Goal: Information Seeking & Learning: Learn about a topic

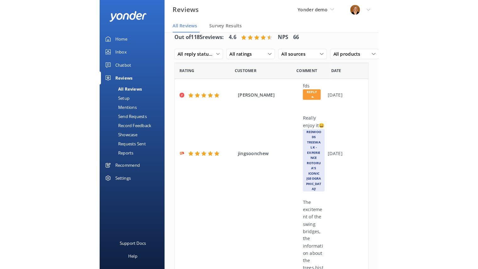
scroll to position [10, 0]
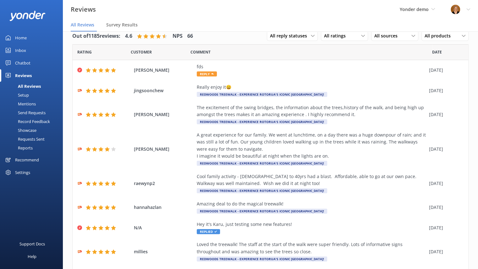
click at [29, 85] on div "All Reviews" at bounding box center [22, 86] width 37 height 9
click at [28, 172] on div "Settings" at bounding box center [22, 172] width 15 height 13
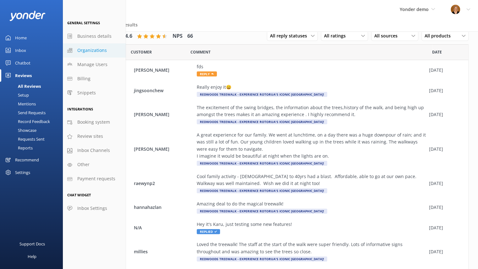
click at [92, 51] on span "Organizations" at bounding box center [92, 50] width 30 height 7
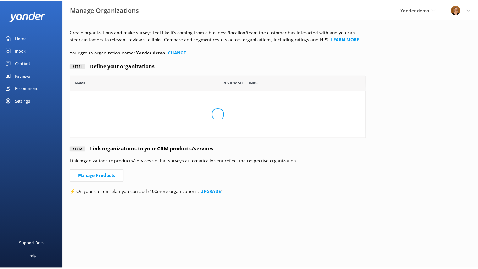
scroll to position [58, 294]
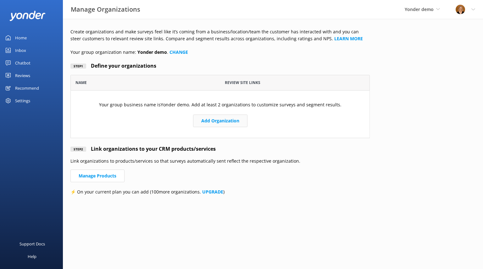
click at [225, 120] on button "Add Organization" at bounding box center [220, 120] width 54 height 13
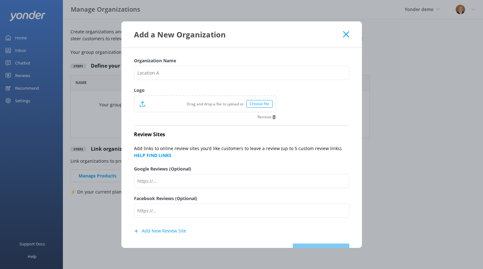
click at [270, 35] on icon at bounding box center [346, 34] width 6 height 6
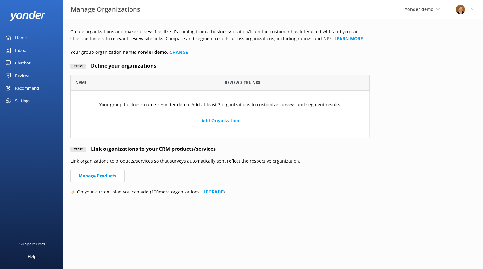
click at [23, 39] on div "Home" at bounding box center [21, 37] width 12 height 13
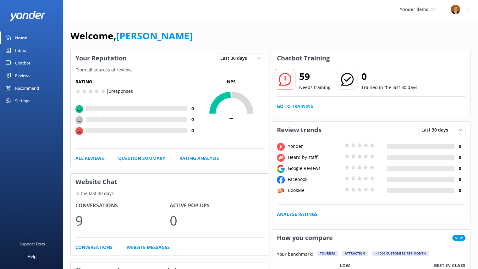
click at [26, 72] on div "Reviews" at bounding box center [22, 75] width 15 height 13
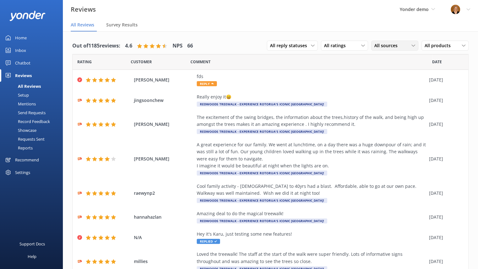
click at [270, 47] on div "All sources" at bounding box center [395, 45] width 44 height 7
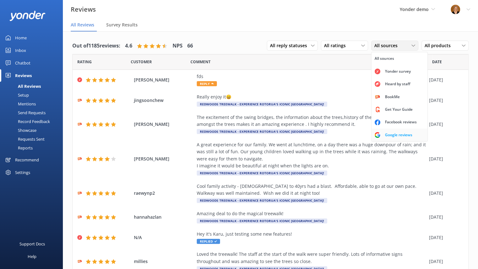
click at [270, 136] on div "Google reviews" at bounding box center [398, 135] width 37 height 6
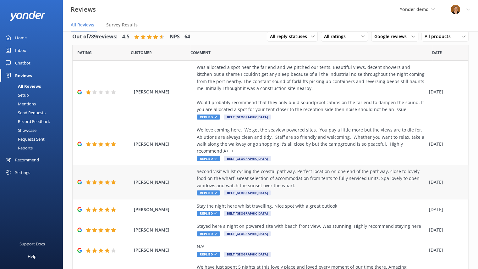
scroll to position [152, 0]
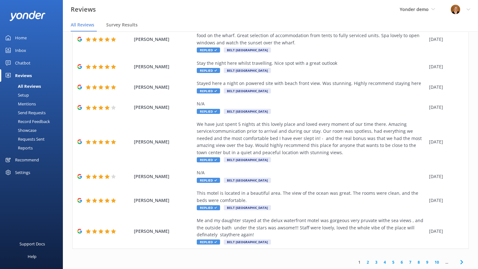
click at [270, 260] on link "2" at bounding box center [368, 262] width 8 height 6
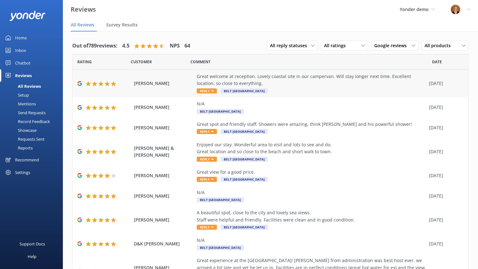
click at [208, 92] on span "Reply" at bounding box center [207, 90] width 20 height 5
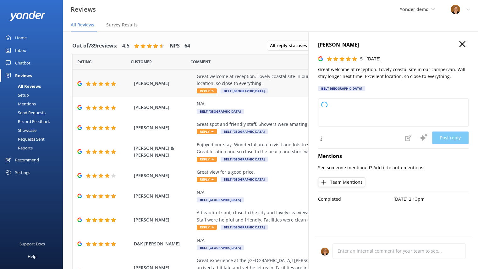
type textarea "Thank you so much for your wonderful review! We're delighted you enjoyed your s…"
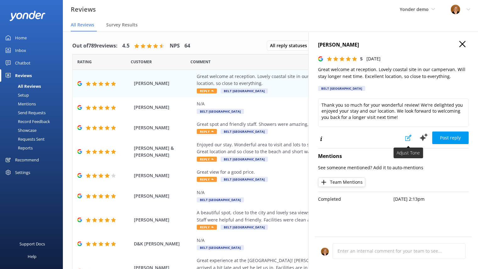
click at [270, 141] on button at bounding box center [409, 137] width 14 height 13
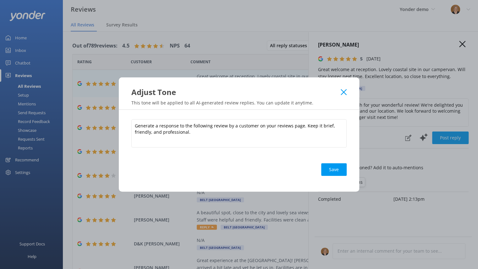
click at [270, 92] on icon at bounding box center [344, 92] width 6 height 6
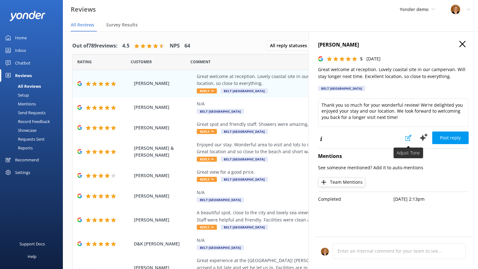
click at [270, 137] on button at bounding box center [409, 137] width 14 height 13
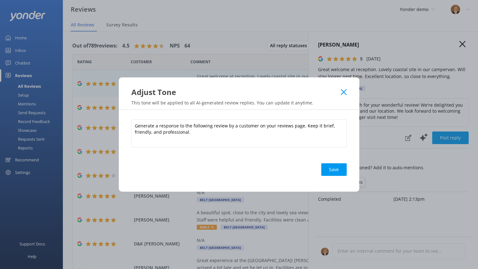
click at [270, 89] on icon at bounding box center [344, 92] width 6 height 6
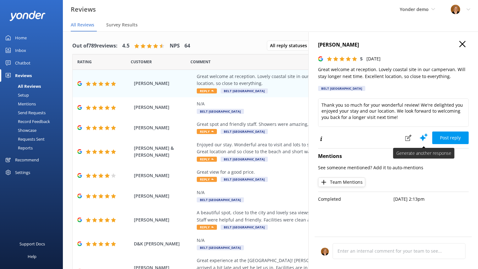
click at [270, 139] on use at bounding box center [424, 137] width 8 height 8
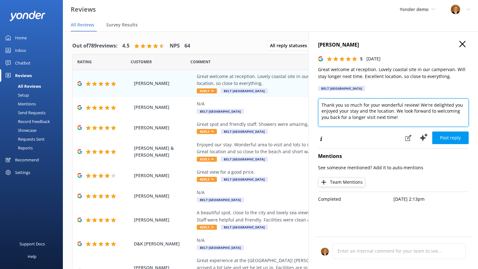
click at [270, 119] on textarea "Thank you so much for your wonderful review! We're delighted you enjoyed your s…" at bounding box center [393, 112] width 151 height 28
type textarea "Thank you so much for your wonderful review! We're delighted you enjoyed your s…"
click at [270, 45] on icon "button" at bounding box center [462, 44] width 6 height 6
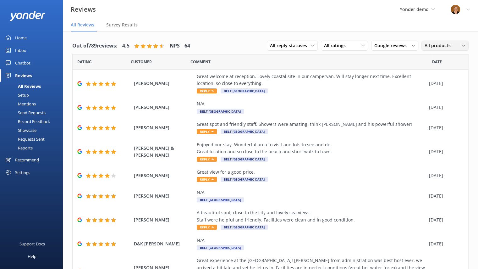
click at [270, 44] on span "All products" at bounding box center [440, 45] width 30 height 7
click at [270, 42] on span "All products" at bounding box center [440, 45] width 30 height 7
click at [270, 45] on span "All reply statuses" at bounding box center [290, 45] width 41 height 7
click at [206, 48] on div "Out of 789 reviews: 4.5 NPS 64 All reply statuses All reply statuses Needs a re…" at bounding box center [270, 46] width 397 height 16
click at [29, 102] on div "Mentions" at bounding box center [20, 103] width 32 height 9
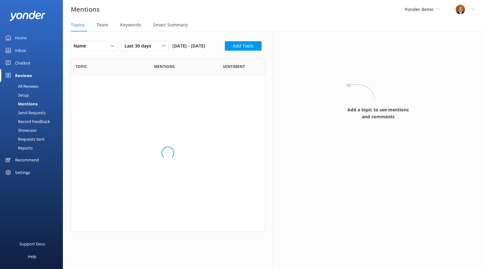
scroll to position [313, 185]
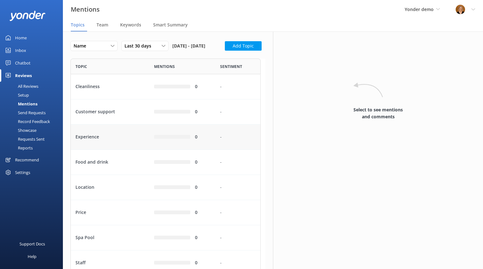
click at [110, 150] on div "Experience" at bounding box center [110, 137] width 79 height 25
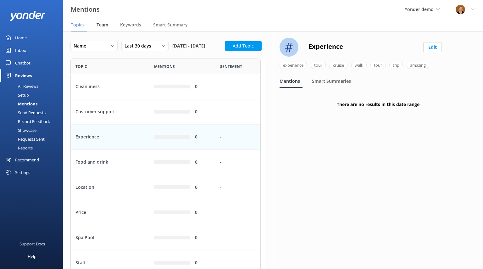
click at [100, 25] on span "Team" at bounding box center [103, 25] width 12 height 6
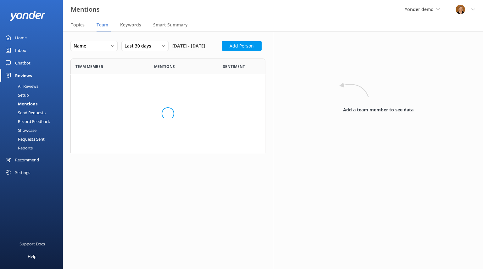
scroll to position [338, 185]
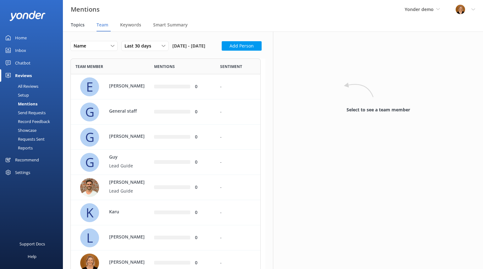
click at [77, 27] on span "Topics" at bounding box center [78, 25] width 14 height 6
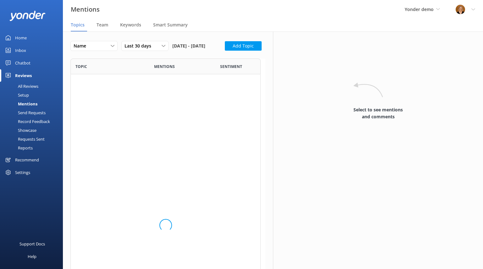
scroll to position [313, 185]
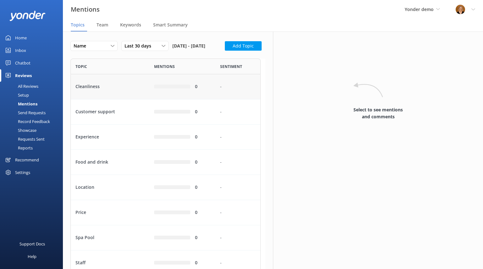
click at [107, 99] on div "Cleanliness" at bounding box center [110, 86] width 79 height 25
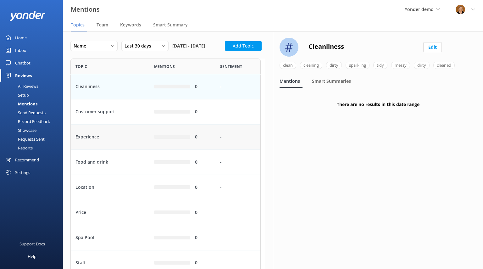
click at [128, 150] on div "Experience" at bounding box center [110, 137] width 79 height 25
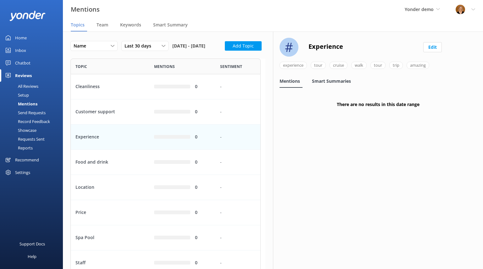
click at [270, 84] on div "Smart Summaries" at bounding box center [333, 81] width 42 height 13
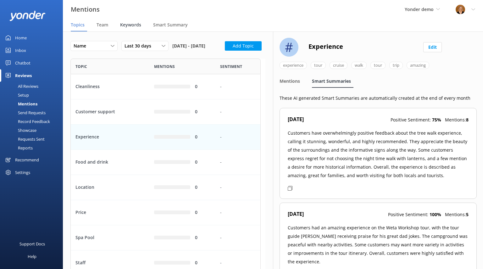
click at [130, 24] on span "Keywords" at bounding box center [130, 25] width 21 height 6
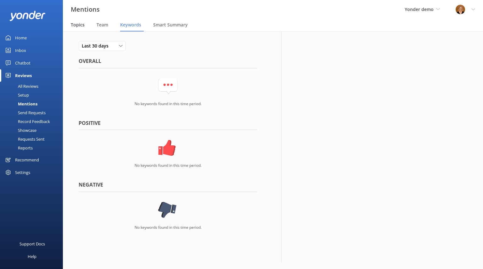
click at [74, 25] on span "Topics" at bounding box center [78, 25] width 14 height 6
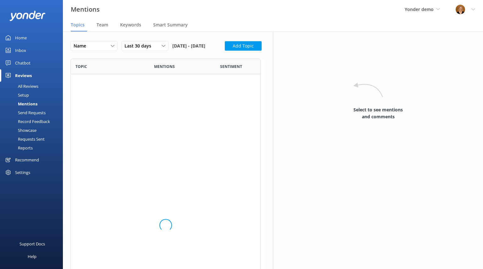
scroll to position [313, 185]
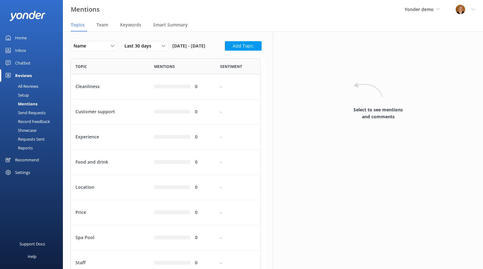
click at [40, 85] on link "All Reviews" at bounding box center [33, 86] width 59 height 9
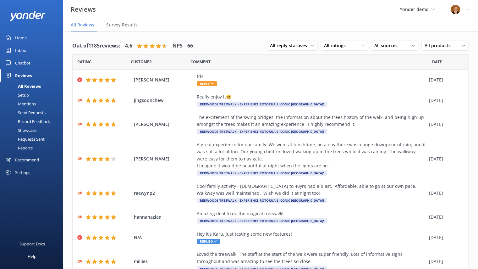
click at [29, 103] on div "Mentions" at bounding box center [20, 103] width 32 height 9
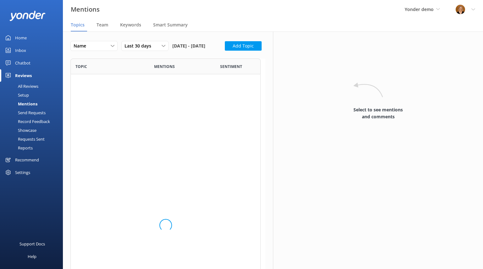
scroll to position [313, 185]
